Goal: Task Accomplishment & Management: Use online tool/utility

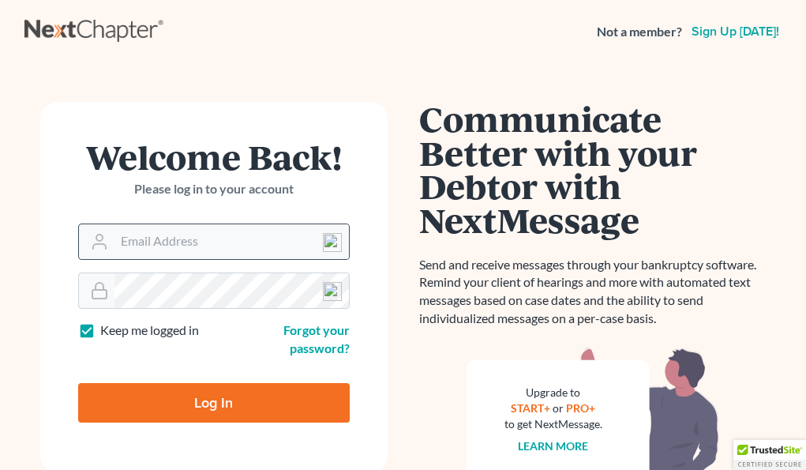
click at [330, 240] on img at bounding box center [332, 242] width 19 height 19
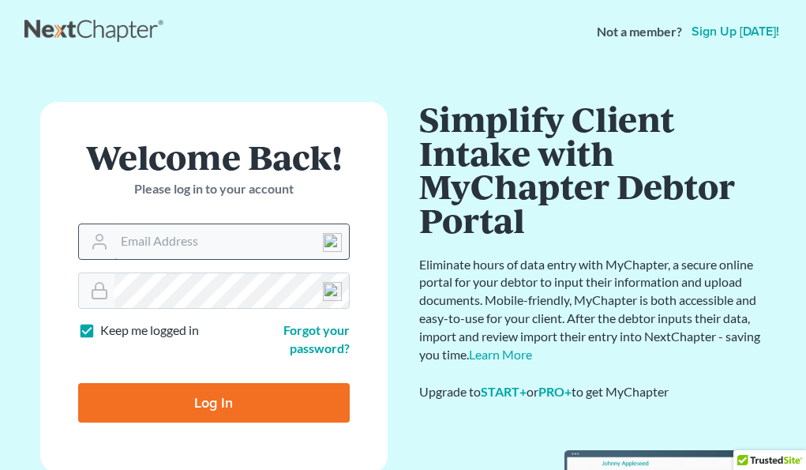
click at [220, 242] on input "Email Address" at bounding box center [231, 241] width 234 height 35
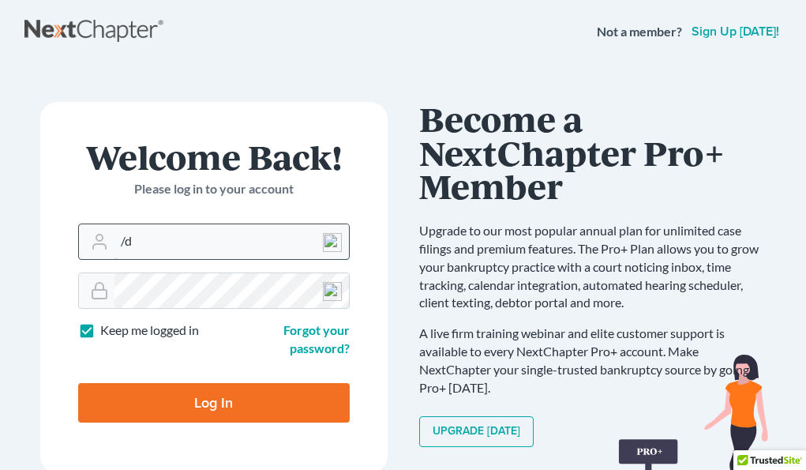
type input "/"
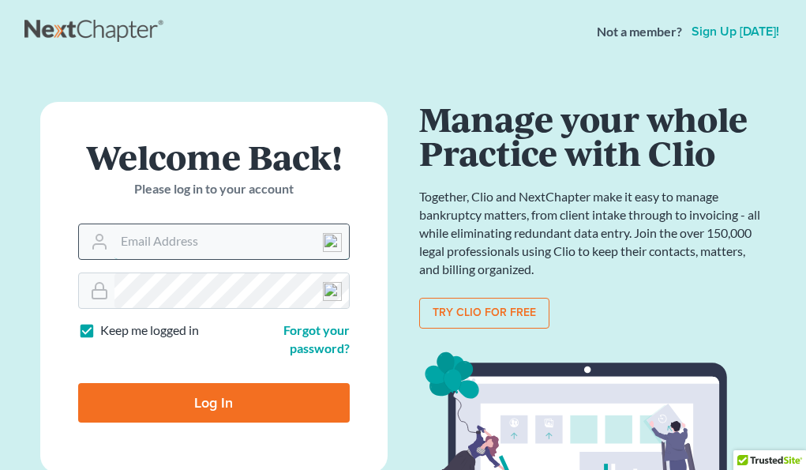
type input "[PERSON_NAME][EMAIL_ADDRESS][DOMAIN_NAME]"
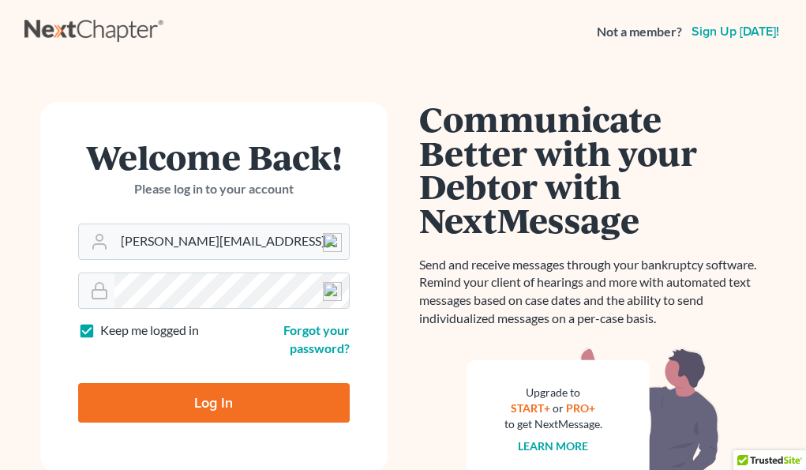
click at [264, 402] on input "Log In" at bounding box center [214, 402] width 272 height 39
type input "Thinking..."
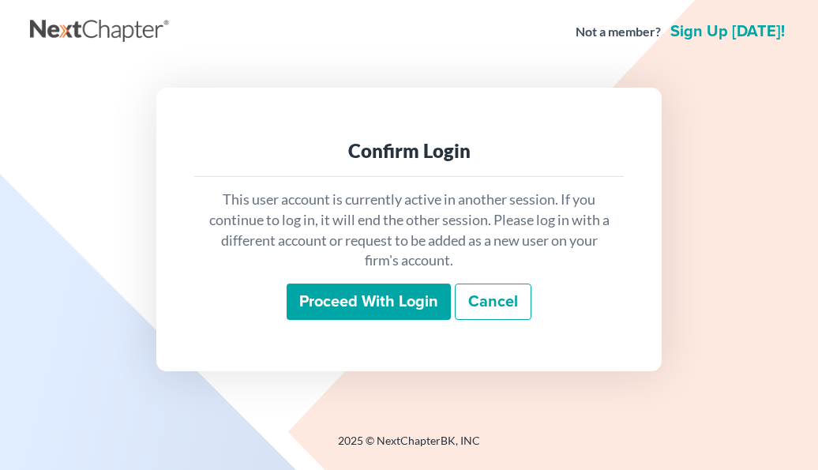
click at [426, 304] on input "Proceed with login" at bounding box center [369, 301] width 164 height 36
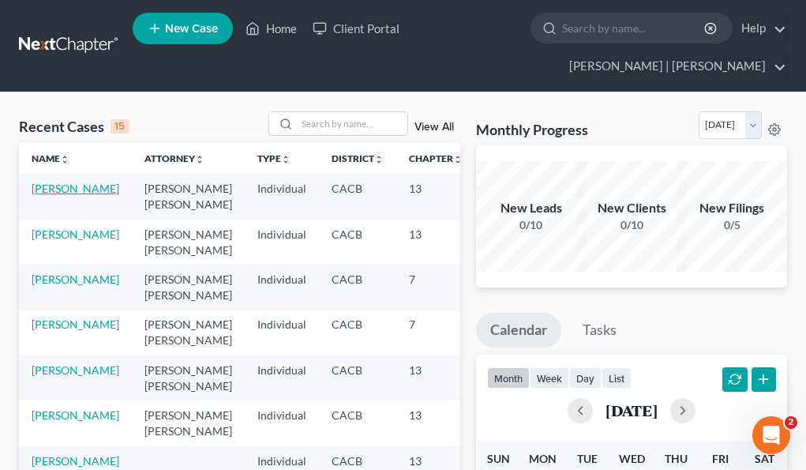
click at [58, 195] on link "Moore, Adrianne" at bounding box center [76, 188] width 88 height 13
select select "3"
select select "1"
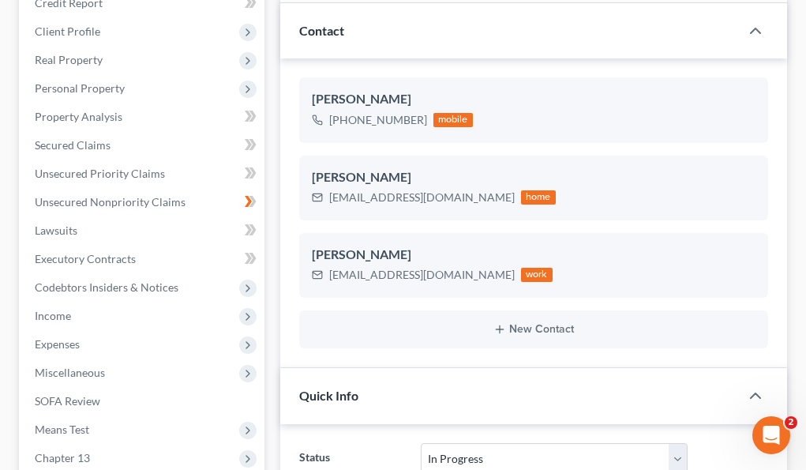
scroll to position [237, 0]
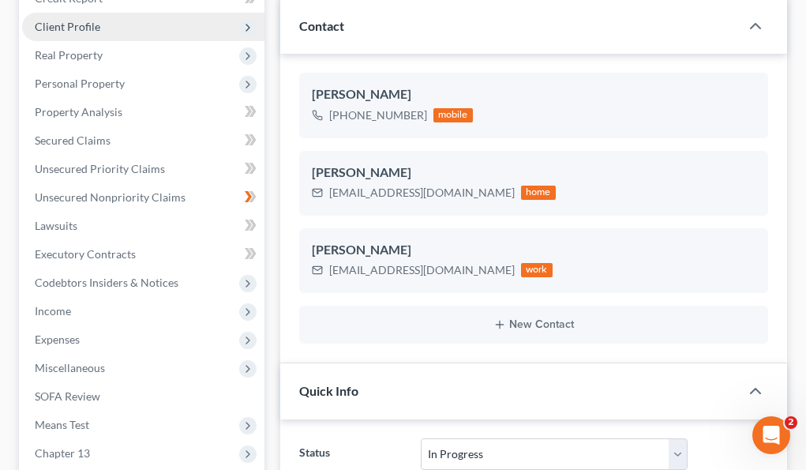
click at [109, 26] on span "Client Profile" at bounding box center [143, 27] width 242 height 28
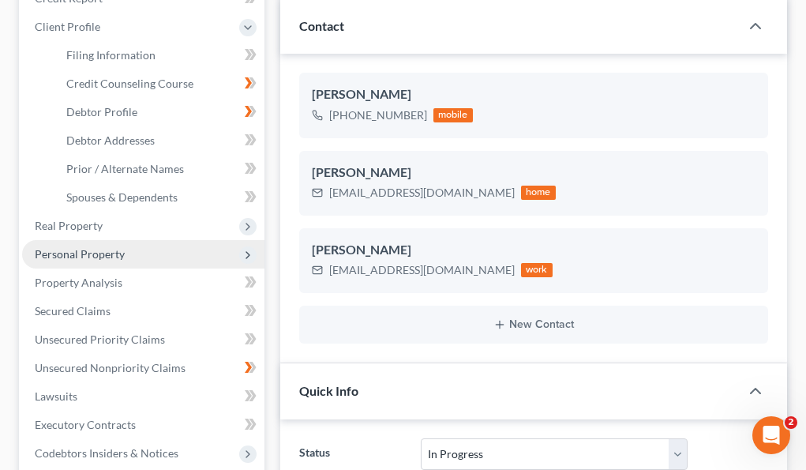
click at [74, 253] on span "Personal Property" at bounding box center [80, 253] width 90 height 13
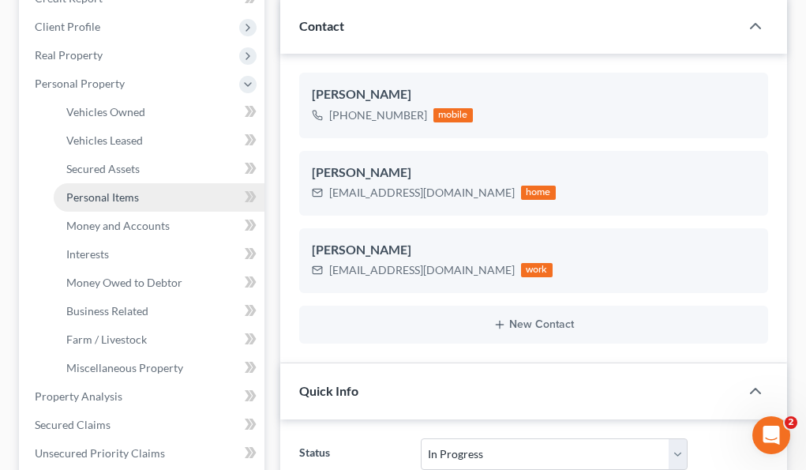
click at [118, 191] on span "Personal Items" at bounding box center [102, 196] width 73 height 13
